Goal: Information Seeking & Learning: Check status

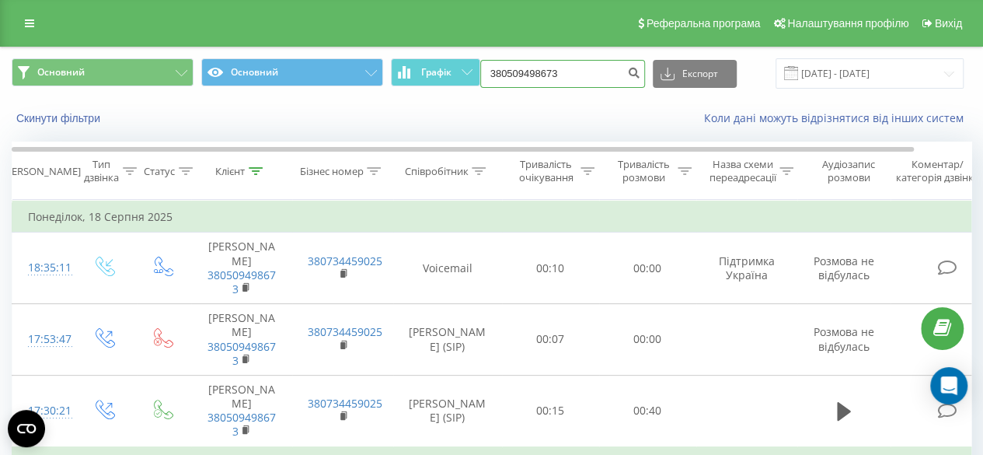
click at [587, 68] on input "380509498673" at bounding box center [562, 74] width 165 height 28
type input "3"
paste input "380959169688"
type input "380959169688"
click at [636, 69] on icon "submit" at bounding box center [634, 70] width 13 height 9
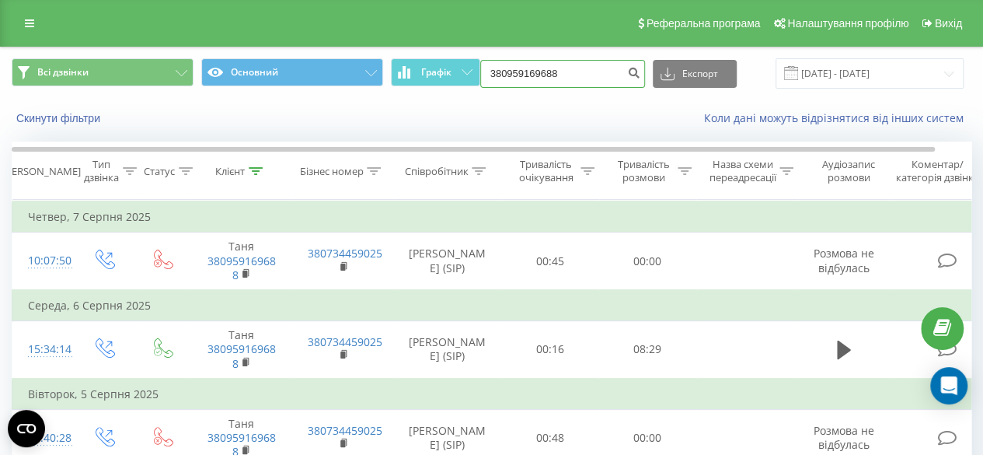
click at [566, 69] on input "380959169688" at bounding box center [562, 74] width 165 height 28
paste input "+380952014235"
type input "+380952014235"
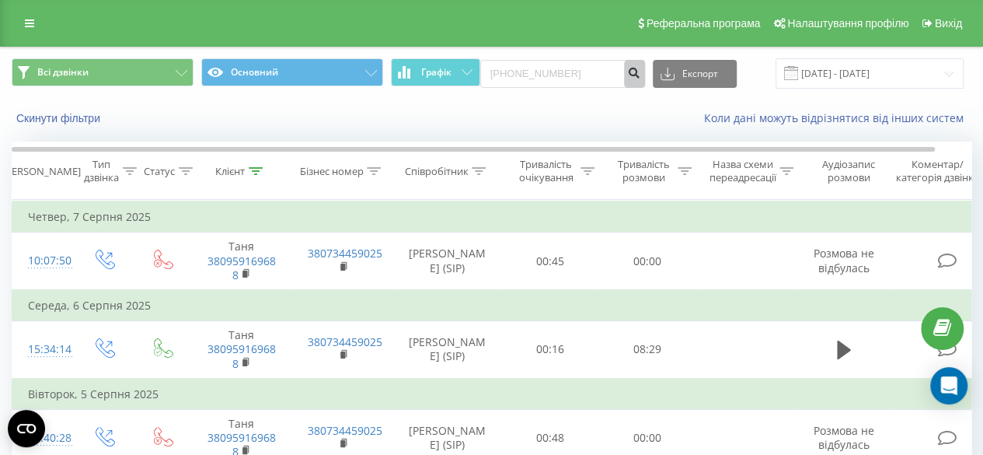
click at [638, 71] on icon "submit" at bounding box center [634, 70] width 13 height 9
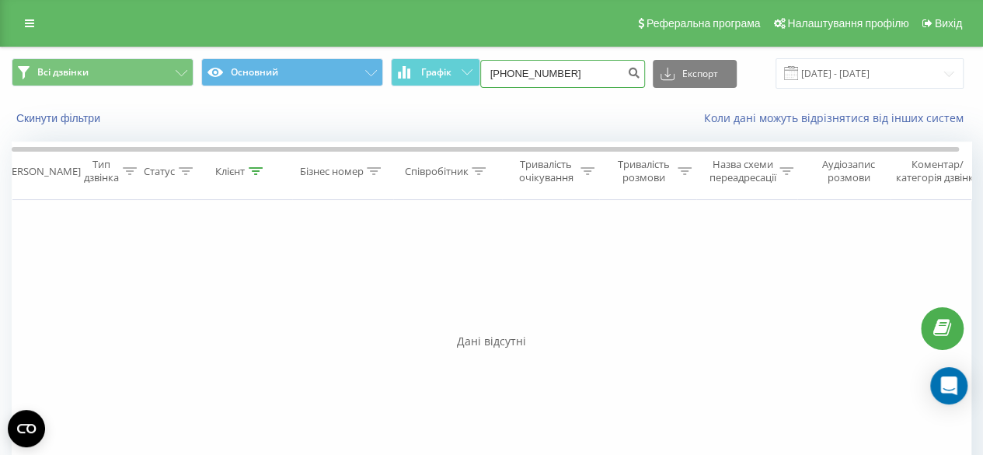
click at [514, 72] on input "[PHONE_NUMBER]" at bounding box center [562, 74] width 165 height 28
type input "0952014235"
click at [632, 73] on icon "submit" at bounding box center [634, 70] width 13 height 9
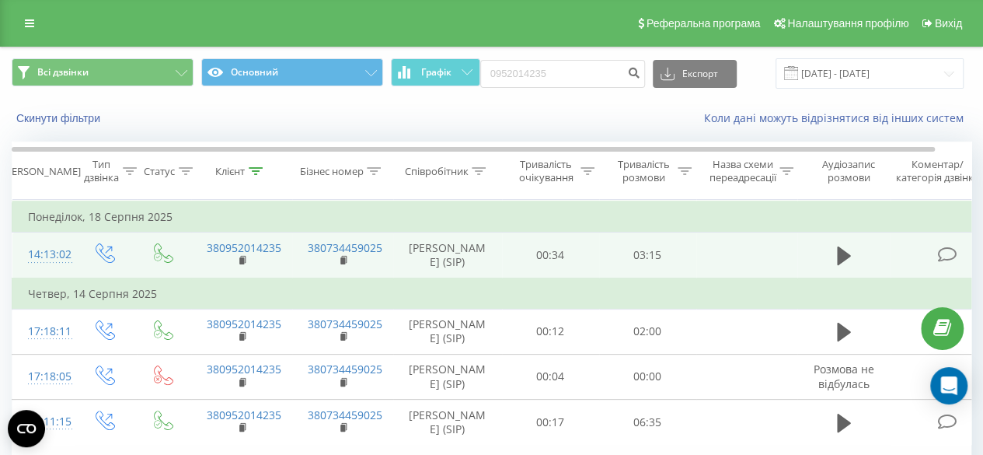
scroll to position [78, 0]
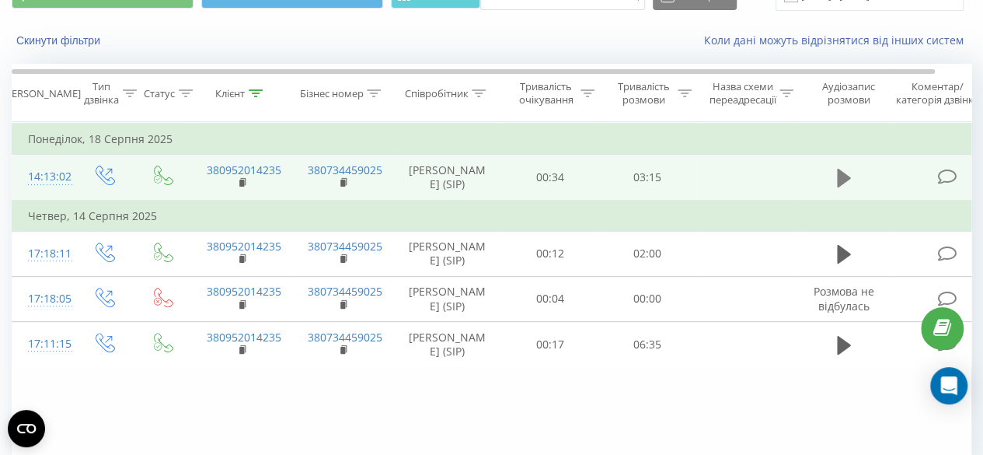
click at [841, 179] on icon at bounding box center [844, 178] width 14 height 19
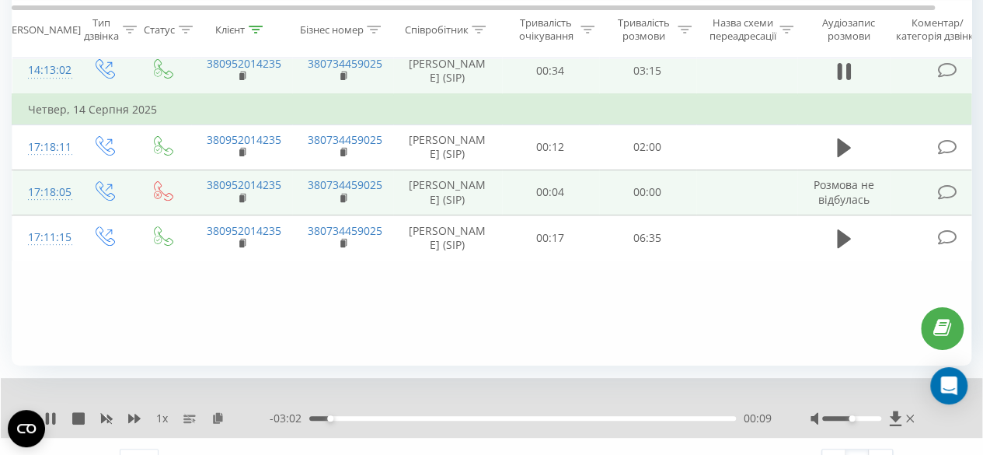
scroll to position [211, 0]
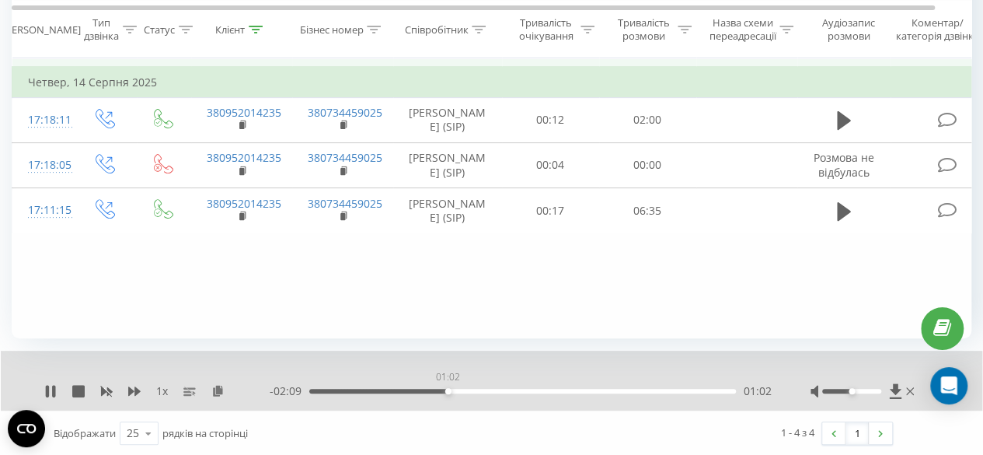
drag, startPoint x: 418, startPoint y: 388, endPoint x: 448, endPoint y: 394, distance: 30.9
click at [448, 394] on div "- 02:09 01:02 01:02" at bounding box center [521, 391] width 502 height 16
drag, startPoint x: 452, startPoint y: 390, endPoint x: 524, endPoint y: 390, distance: 71.5
click at [491, 390] on div "01:20" at bounding box center [488, 391] width 6 height 6
drag, startPoint x: 544, startPoint y: 391, endPoint x: 615, endPoint y: 397, distance: 71.8
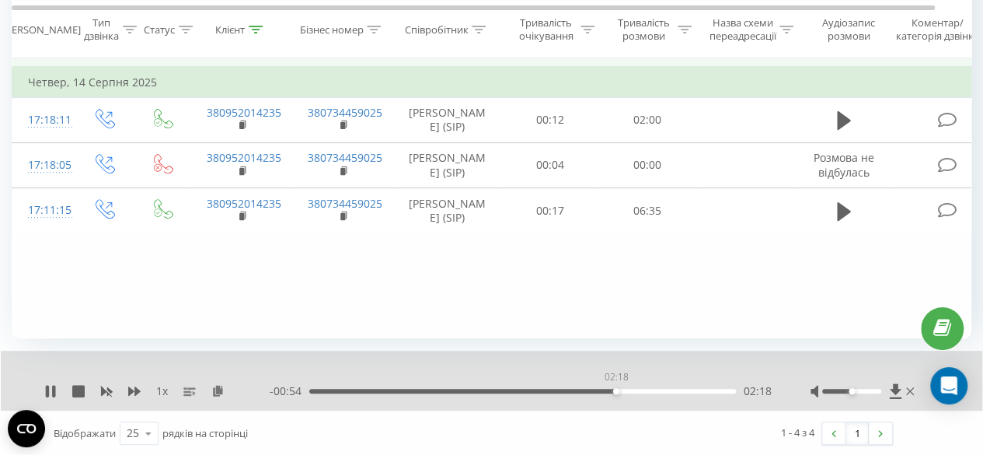
click at [615, 397] on div "- 00:54 02:18 02:18" at bounding box center [521, 391] width 502 height 16
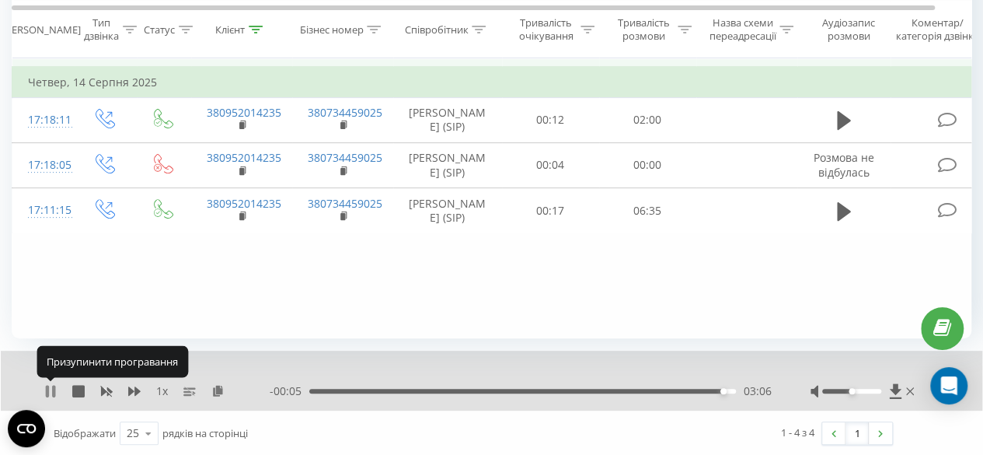
click at [51, 392] on icon at bounding box center [50, 391] width 12 height 12
